Goal: Communication & Community: Answer question/provide support

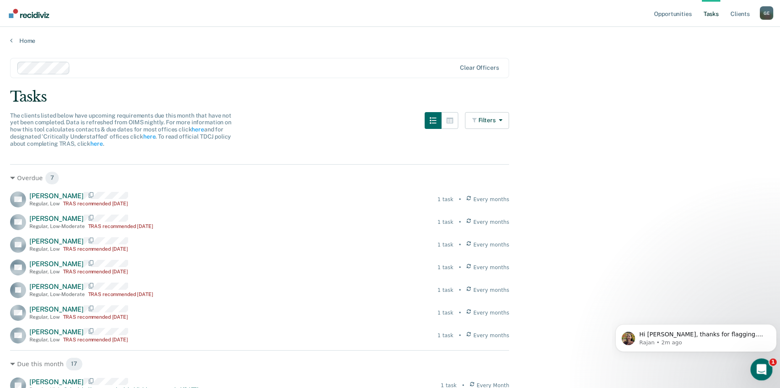
click at [765, 364] on div "Open Intercom Messenger" at bounding box center [760, 368] width 28 height 28
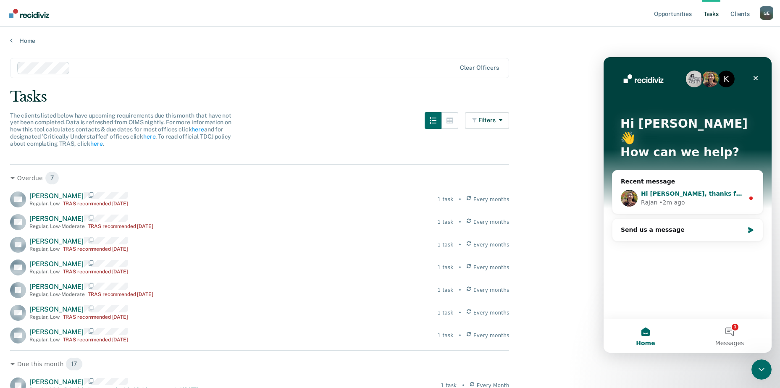
click at [695, 183] on div "Hi Greer, thanks for flagging. Let me look into this. Rajan • 2m ago" at bounding box center [687, 198] width 150 height 31
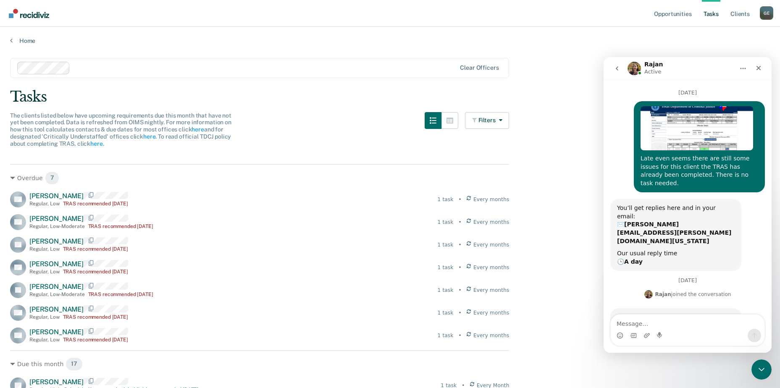
scroll to position [21, 0]
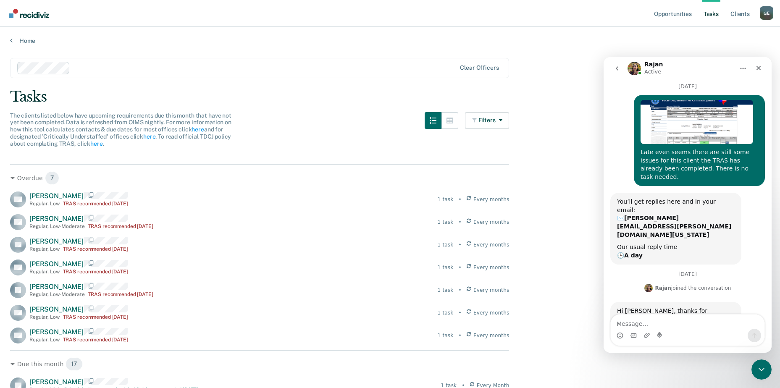
click at [636, 327] on textarea "Message…" at bounding box center [688, 322] width 154 height 14
type textarea "okay"
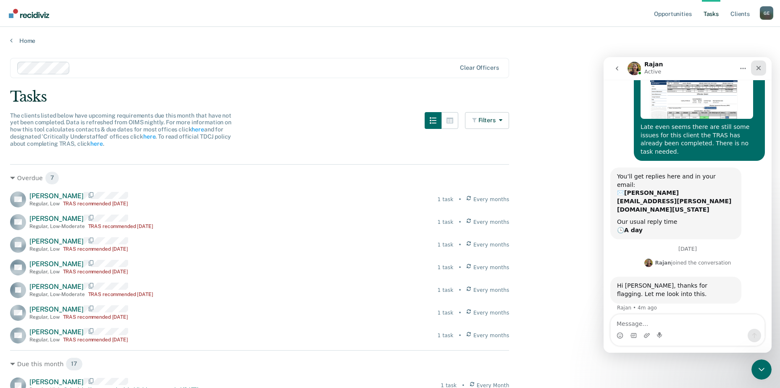
click at [758, 71] on icon "Close" at bounding box center [758, 68] width 7 height 7
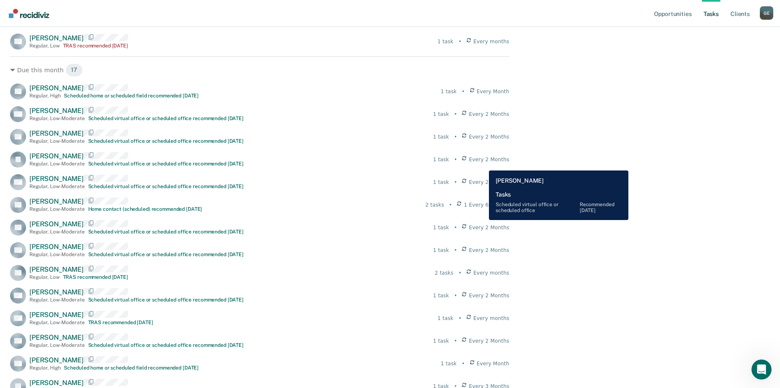
scroll to position [0, 0]
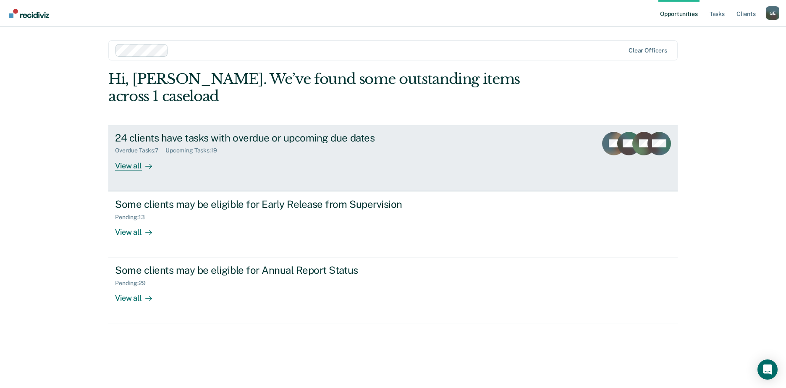
click at [449, 134] on link "24 clients have tasks with overdue or upcoming due dates Overdue Tasks : 7 Upco…" at bounding box center [392, 158] width 569 height 66
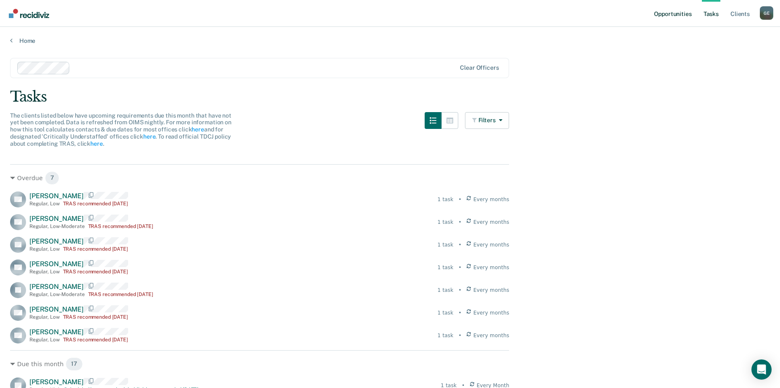
click at [679, 13] on link "Opportunities" at bounding box center [672, 13] width 41 height 27
